Goal: Task Accomplishment & Management: Use online tool/utility

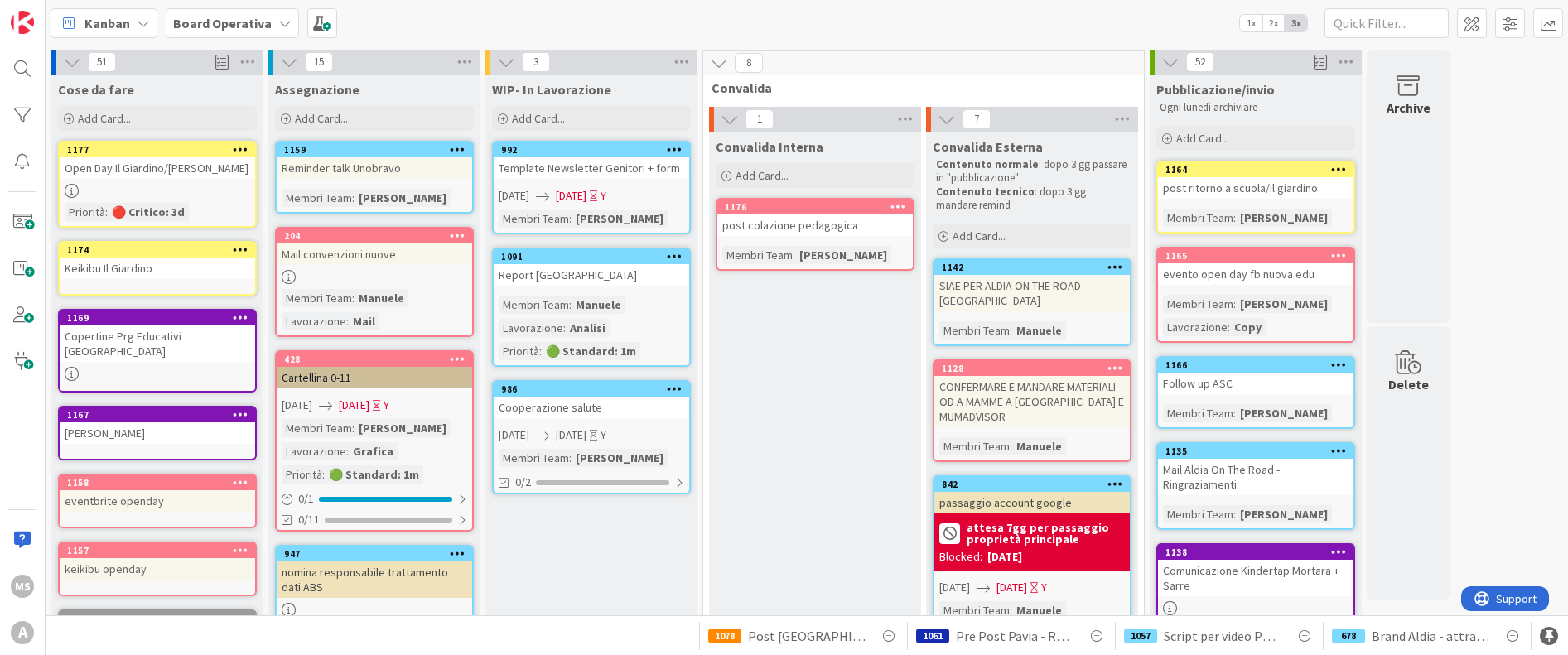
click at [131, 158] on div "Open Day Il Giardino/[PERSON_NAME]" at bounding box center [157, 168] width 195 height 22
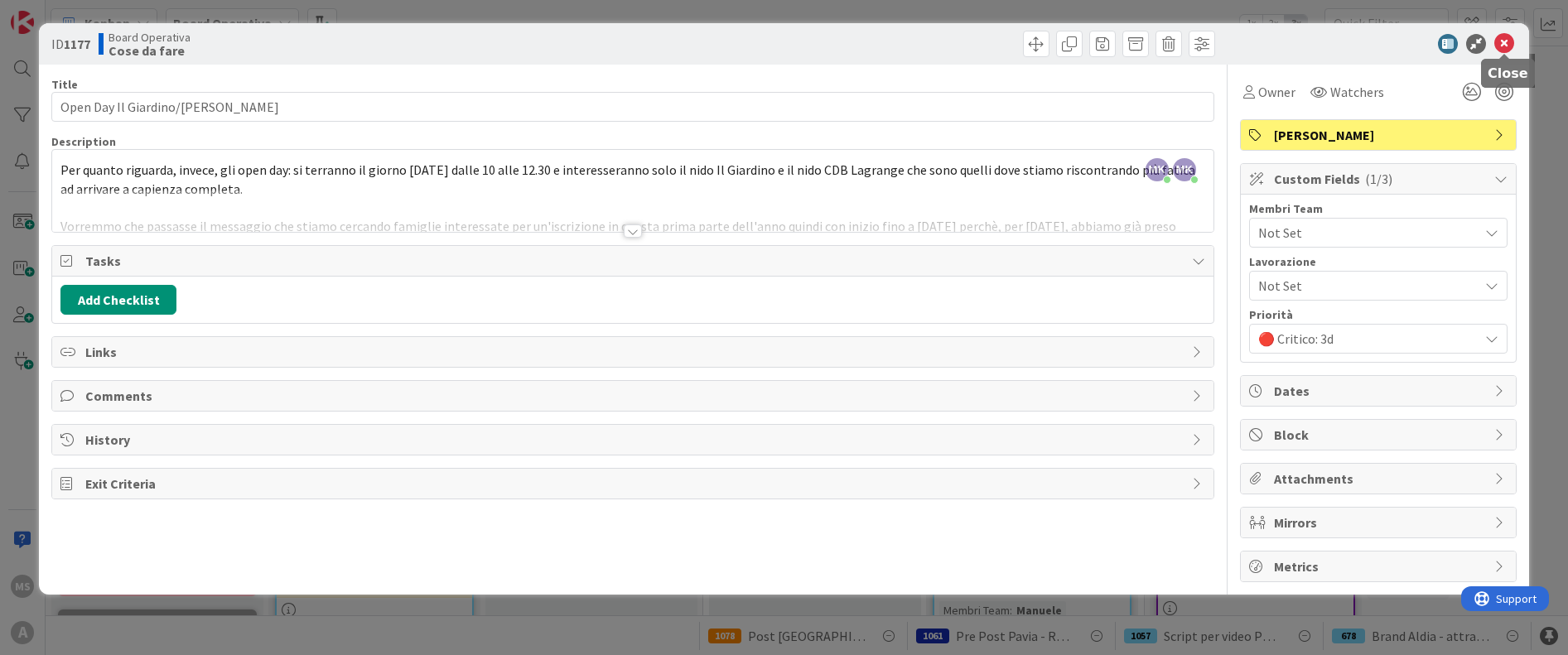
click at [1506, 42] on icon at bounding box center [1504, 44] width 20 height 20
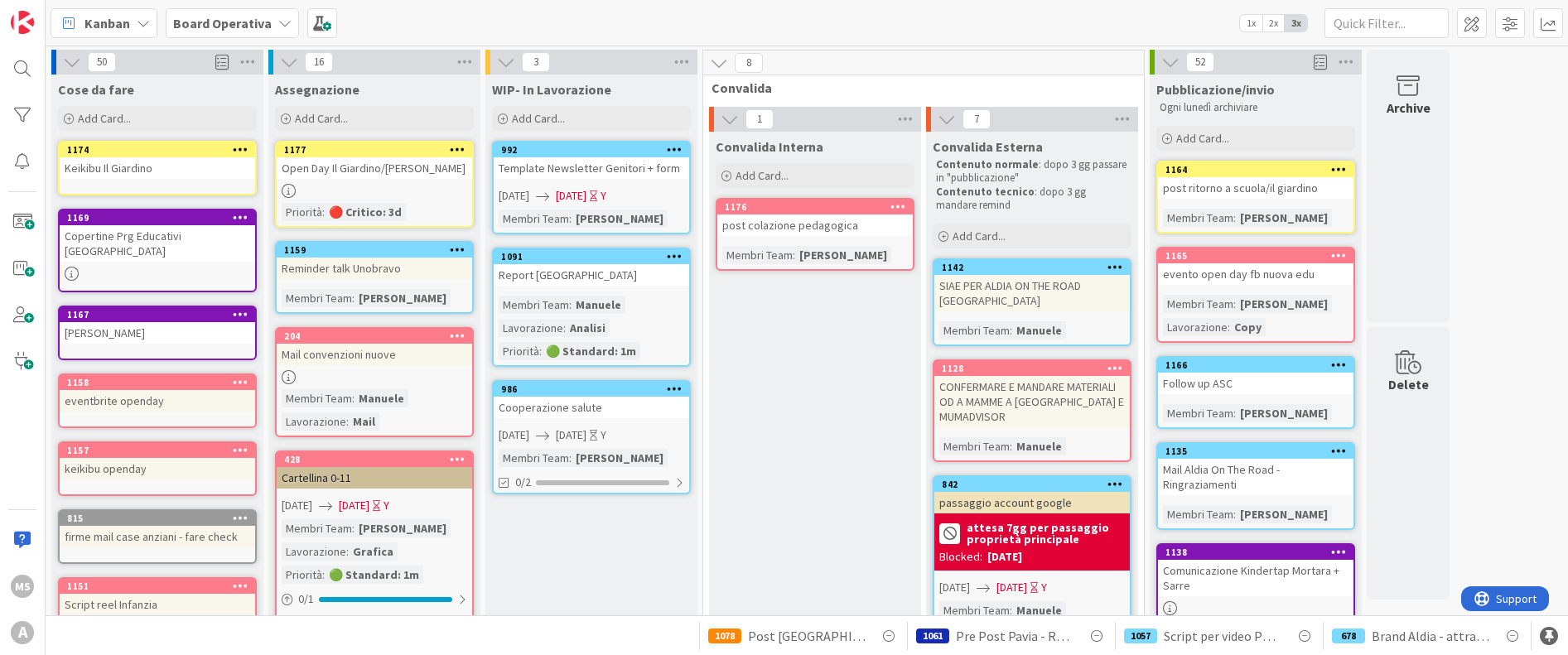
click at [455, 150] on icon at bounding box center [457, 149] width 16 height 12
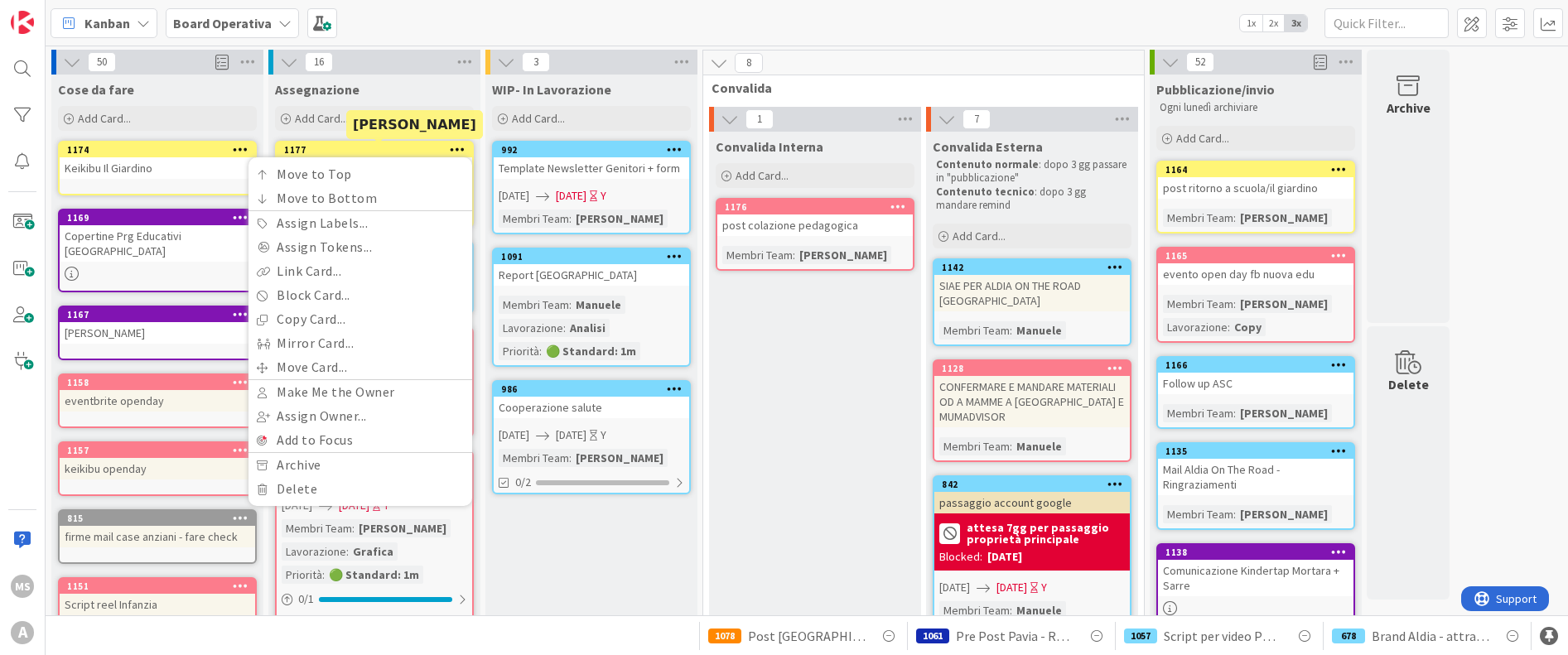
click at [396, 149] on div "1177" at bounding box center [378, 150] width 188 height 12
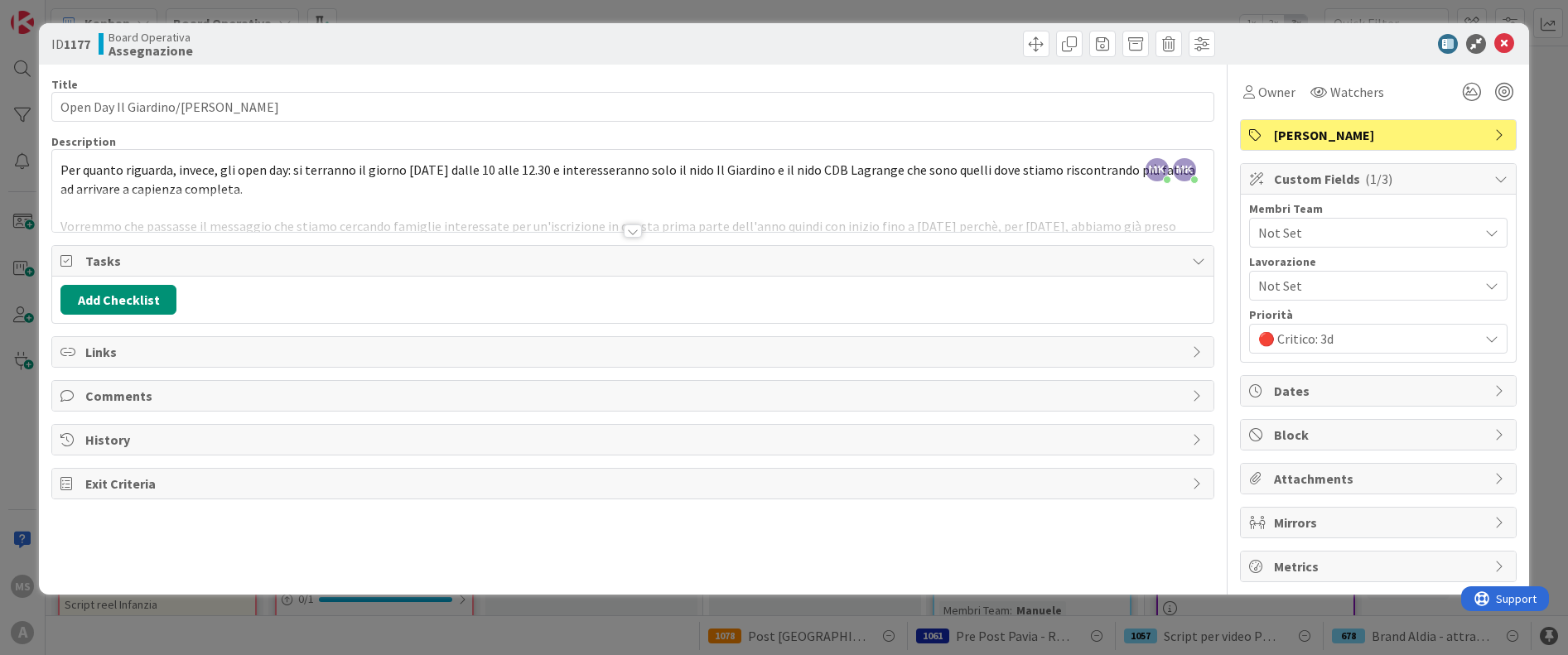
click at [1343, 178] on span "Custom Fields ( 1/3 )" at bounding box center [1380, 179] width 212 height 20
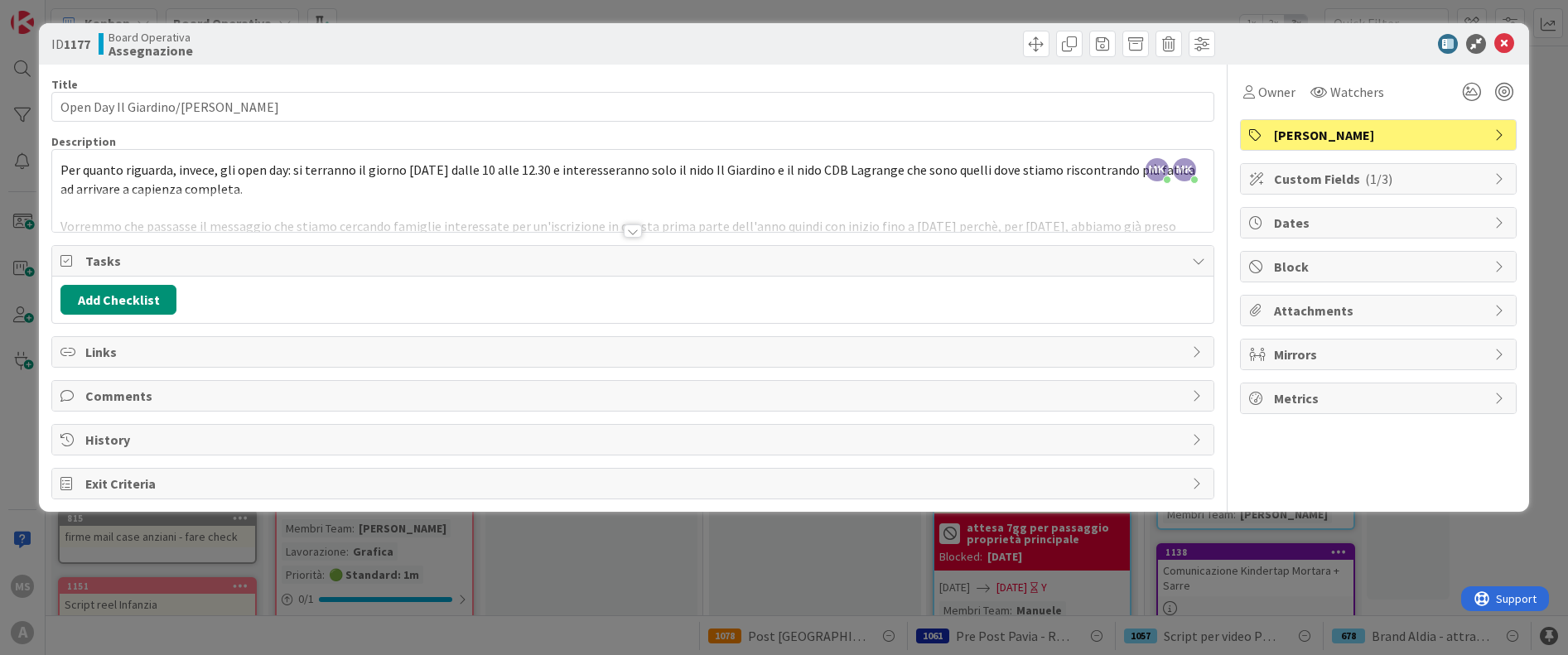
click at [1343, 178] on span "Custom Fields ( 1/3 )" at bounding box center [1380, 179] width 212 height 20
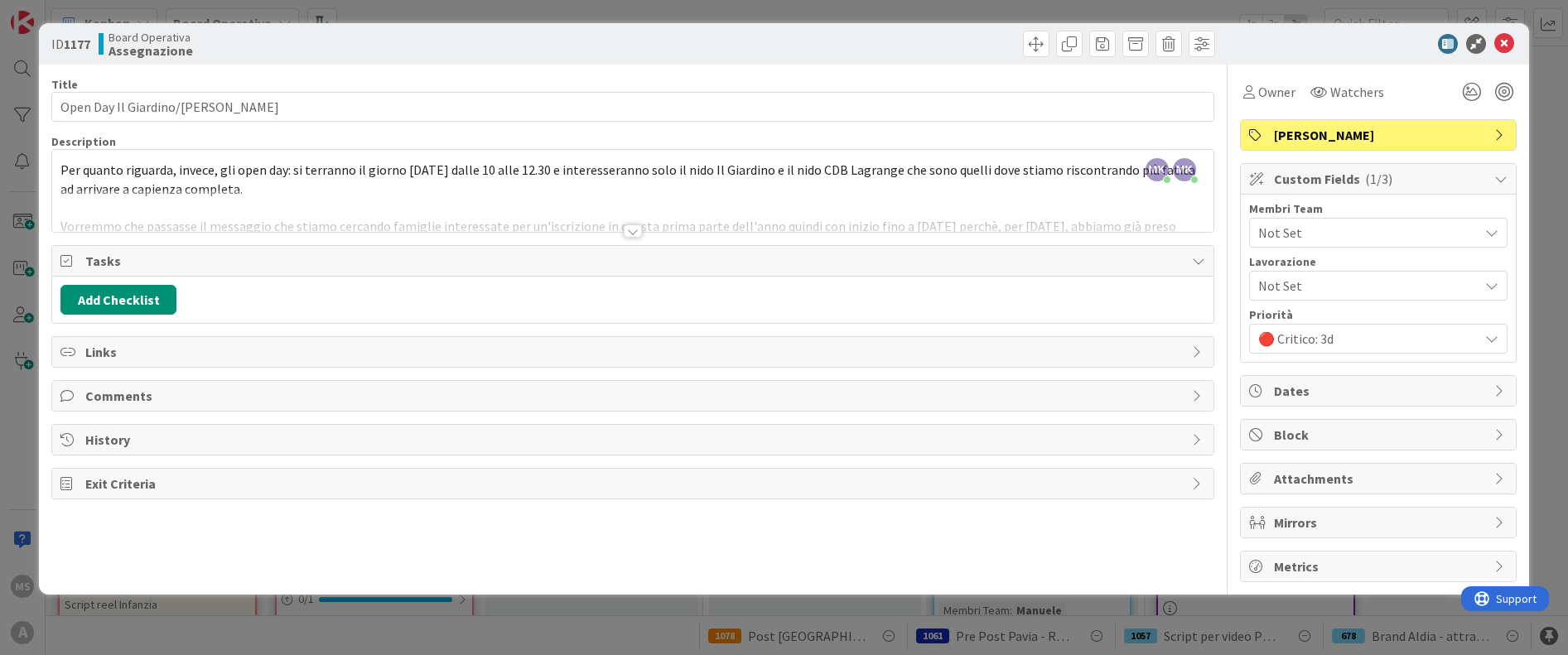
click at [1312, 232] on span "Not Set" at bounding box center [1368, 233] width 220 height 20
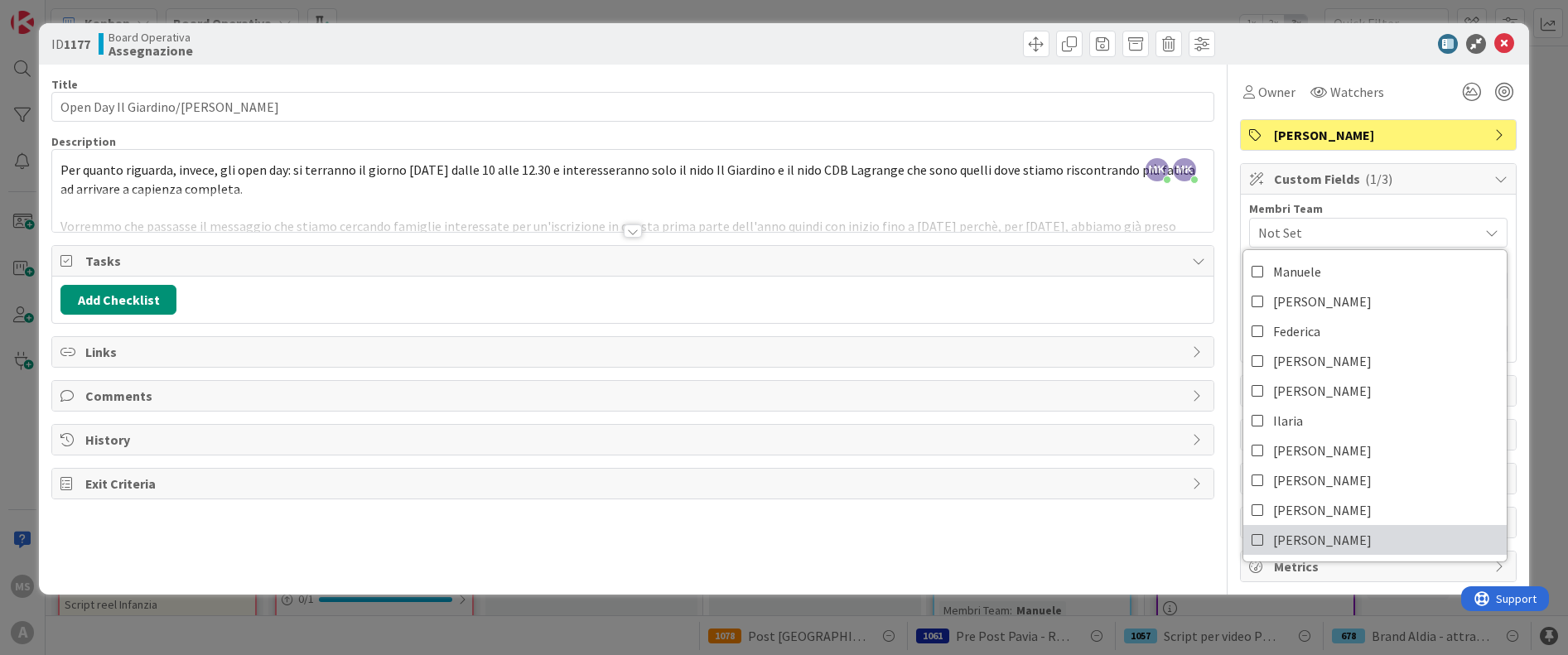
click at [1321, 535] on link "[PERSON_NAME]" at bounding box center [1375, 539] width 264 height 30
click at [1384, 185] on span "( 2/3 )" at bounding box center [1379, 179] width 27 height 16
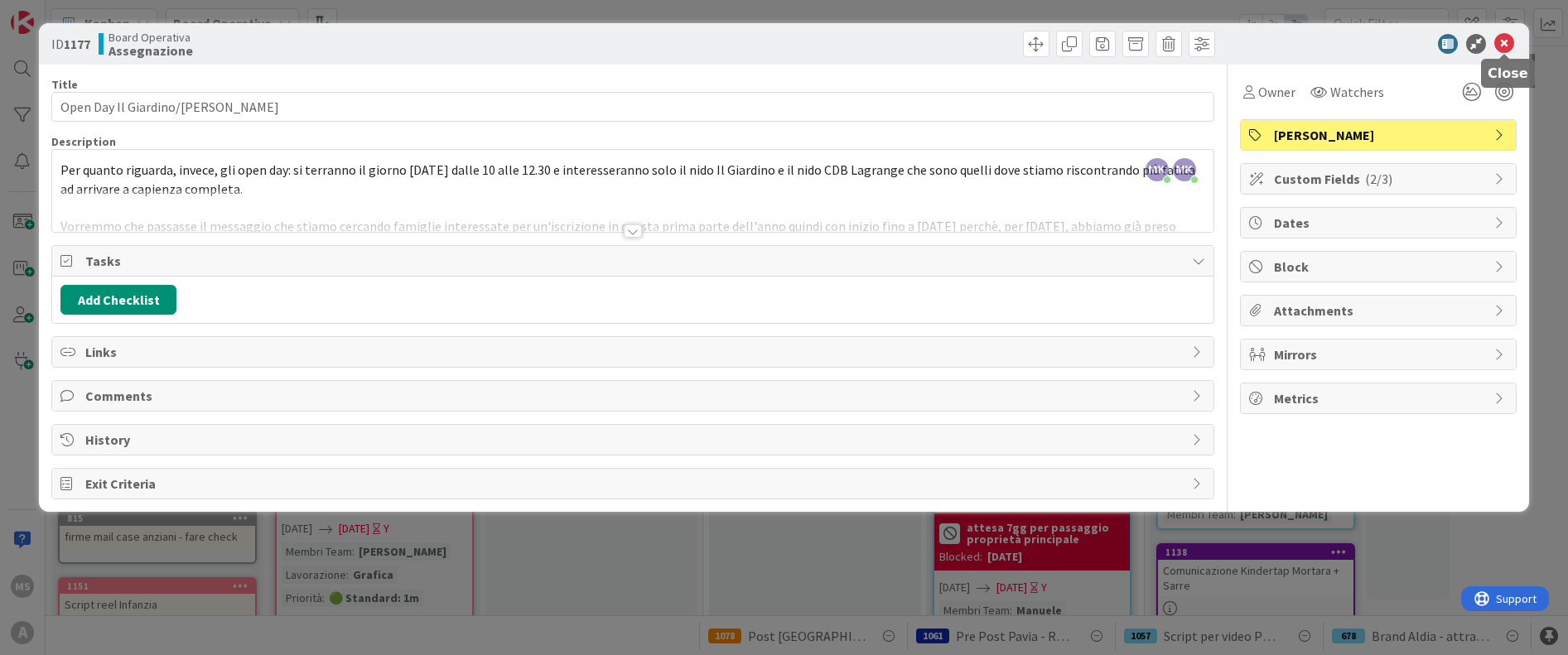
click at [1505, 47] on icon at bounding box center [1504, 44] width 20 height 20
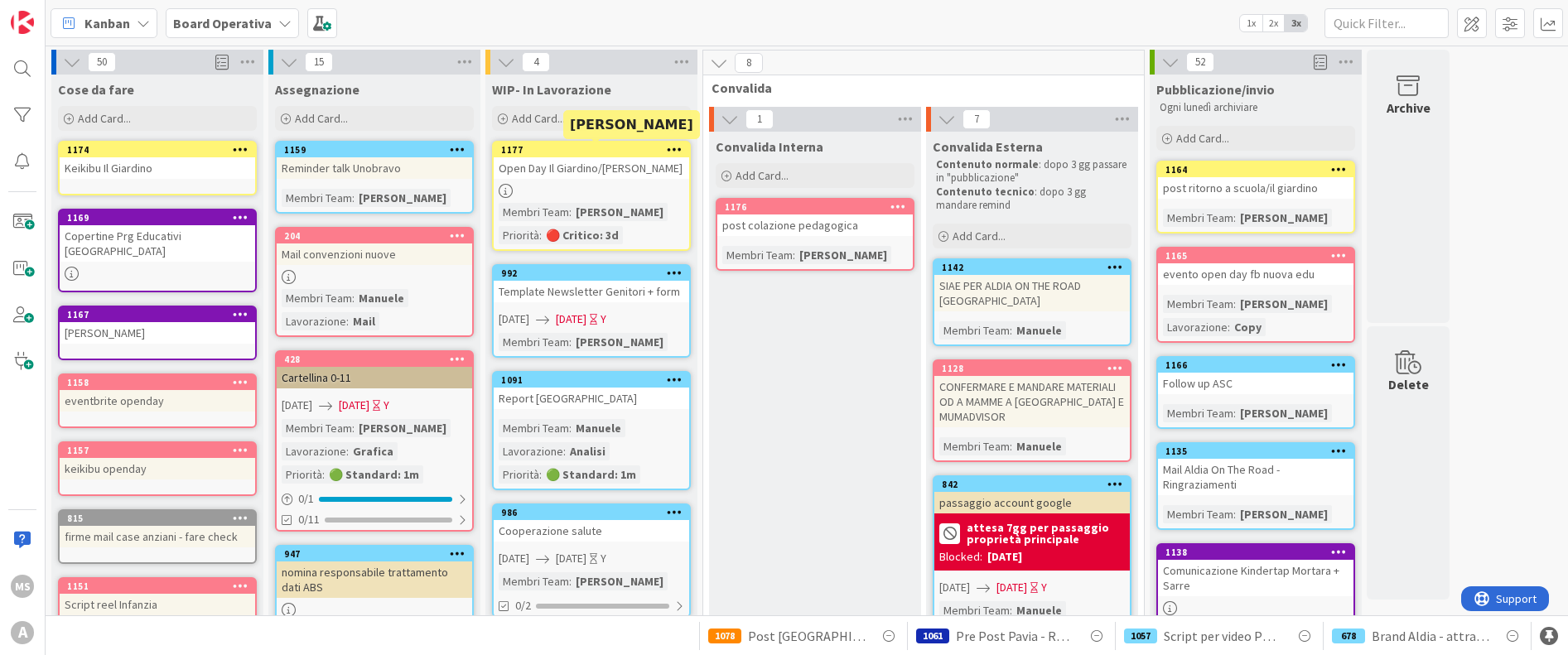
click at [569, 148] on div "1177" at bounding box center [595, 150] width 188 height 12
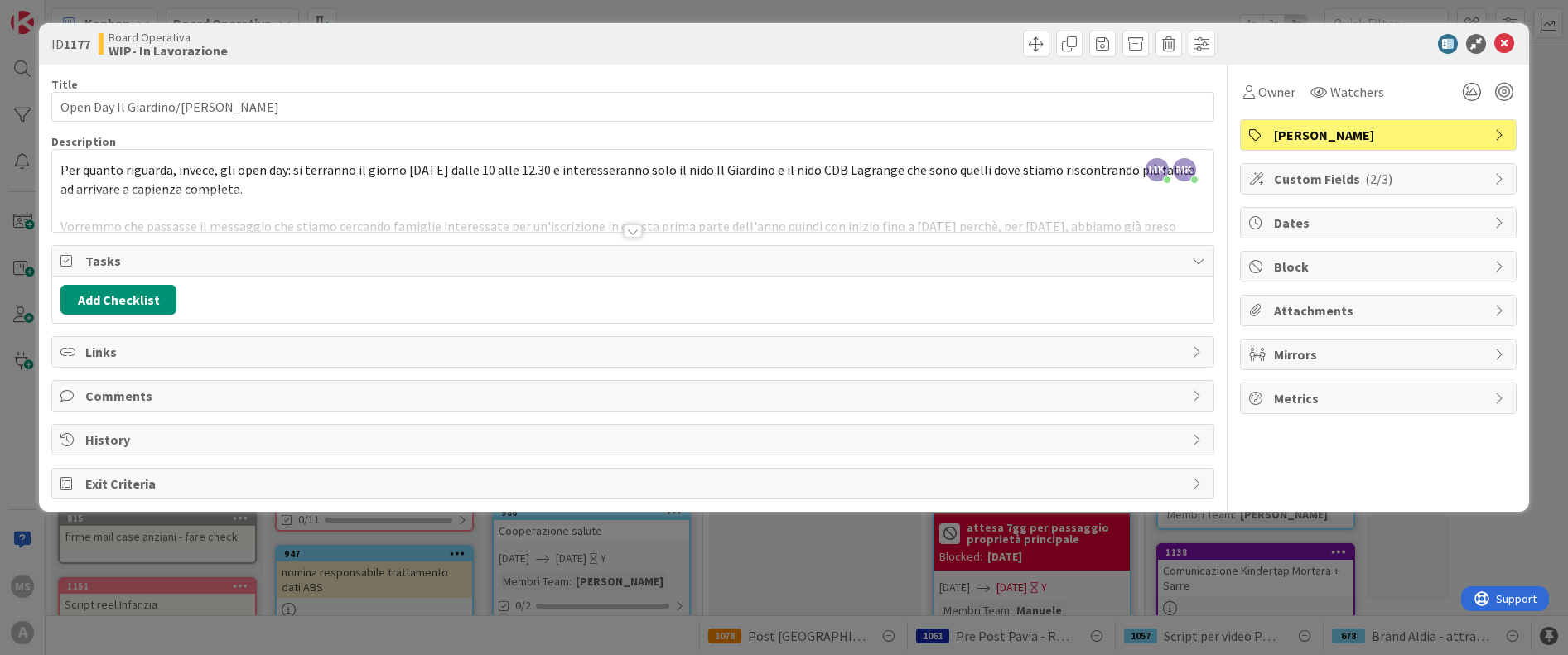
click at [633, 232] on div at bounding box center [632, 231] width 18 height 14
